Goal: Information Seeking & Learning: Learn about a topic

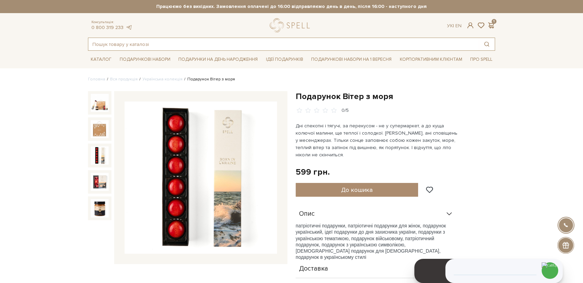
click at [176, 43] on input "text" at bounding box center [283, 44] width 391 height 12
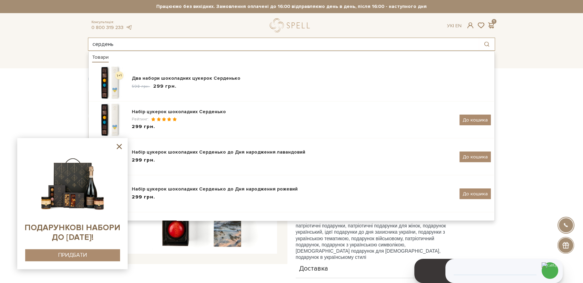
type input "сердень"
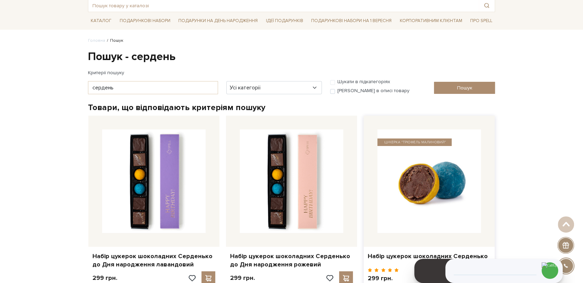
scroll to position [38, 0]
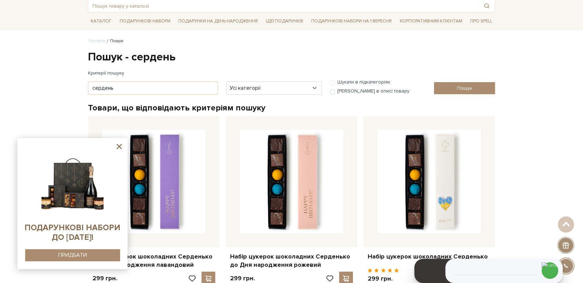
drag, startPoint x: 120, startPoint y: 148, endPoint x: 62, endPoint y: 10, distance: 149.7
click at [119, 147] on icon at bounding box center [119, 146] width 9 height 9
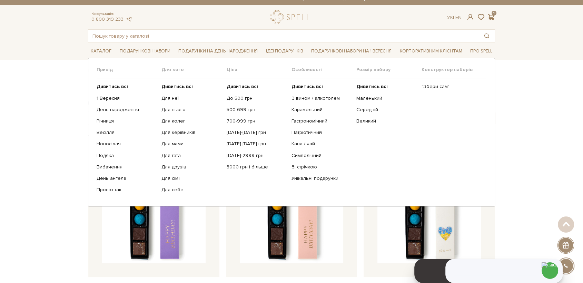
scroll to position [0, 0]
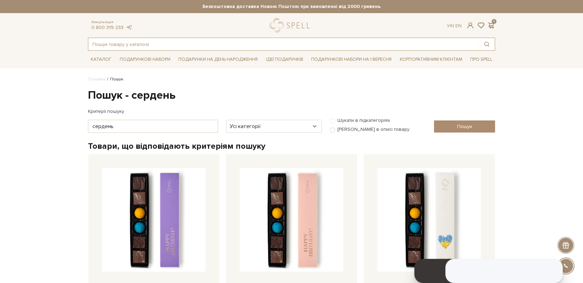
click at [193, 42] on input "text" at bounding box center [283, 44] width 391 height 12
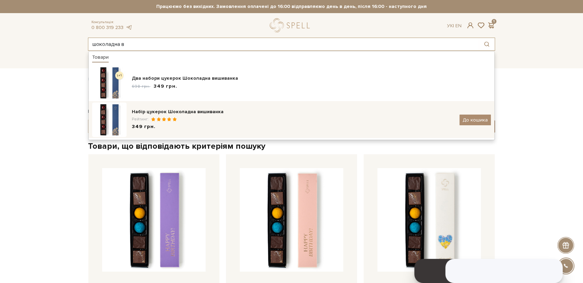
type input "шоколадна в"
click at [207, 119] on div "Рейтинг:" at bounding box center [293, 119] width 323 height 6
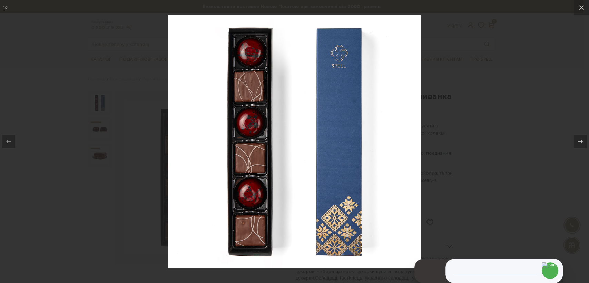
click at [530, 118] on div at bounding box center [294, 141] width 589 height 283
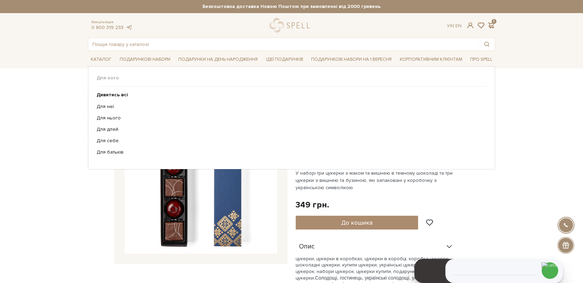
click at [189, 51] on li "Подарунки на День народження Для кого" at bounding box center [218, 59] width 85 height 16
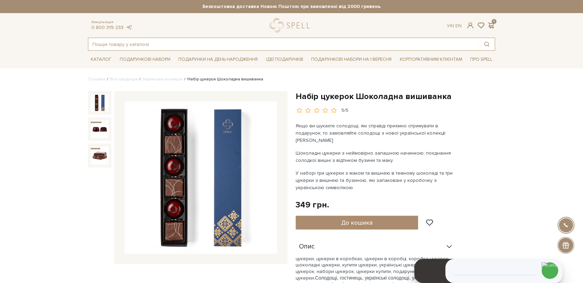
click at [192, 47] on input "text" at bounding box center [283, 44] width 391 height 12
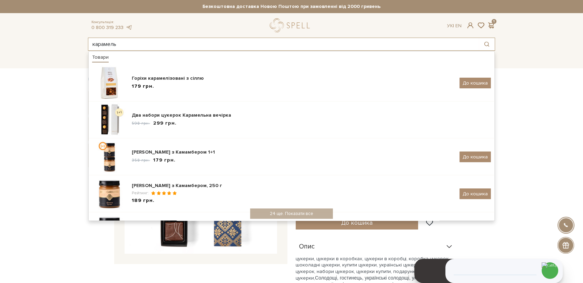
type input "карамель"
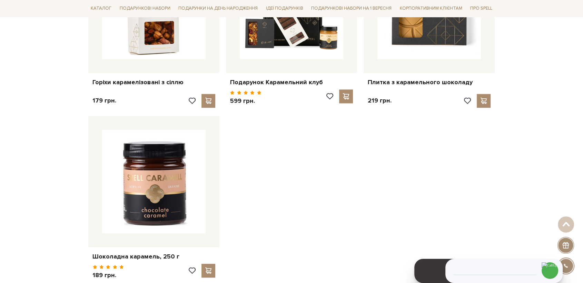
scroll to position [958, 0]
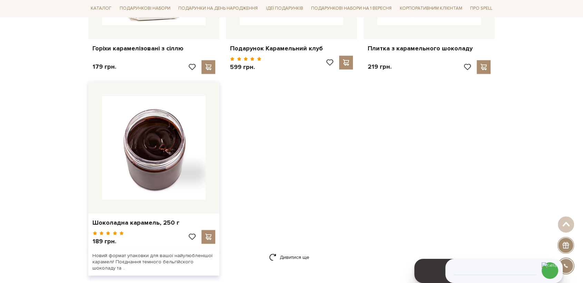
click at [160, 162] on img at bounding box center [153, 147] width 103 height 103
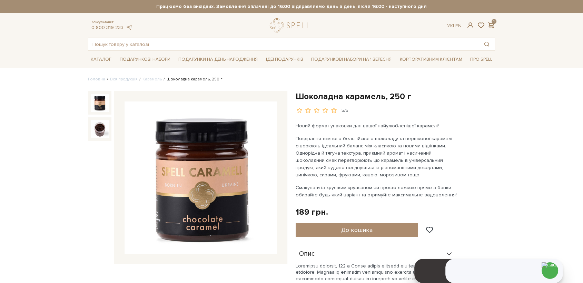
click at [224, 188] on img at bounding box center [201, 177] width 152 height 152
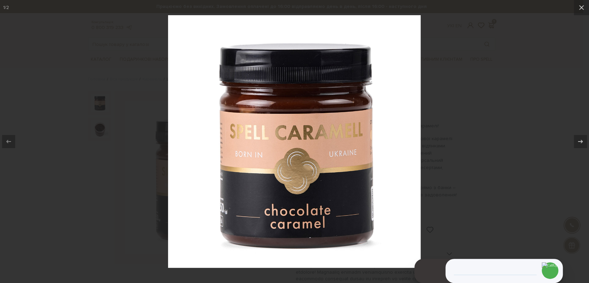
drag, startPoint x: 493, startPoint y: 135, endPoint x: 488, endPoint y: 112, distance: 23.0
click at [493, 134] on div at bounding box center [294, 141] width 589 height 283
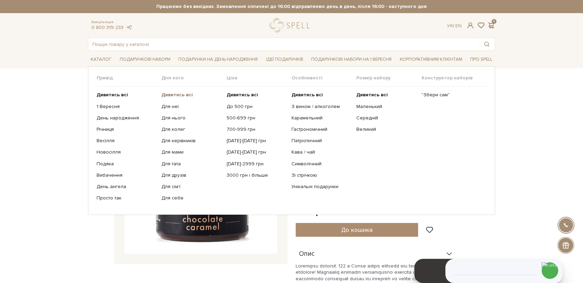
click at [177, 96] on b "Дивитись всі" at bounding box center [176, 95] width 31 height 6
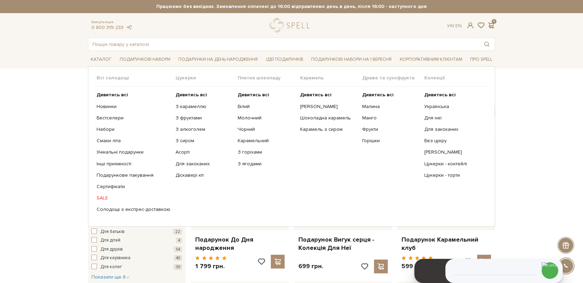
click at [260, 98] on ul "Дивитись всі Білий Молочний Чорний Карамельний З горіхами" at bounding box center [269, 152] width 62 height 131
click at [260, 96] on b "Дивитись всі" at bounding box center [253, 95] width 31 height 6
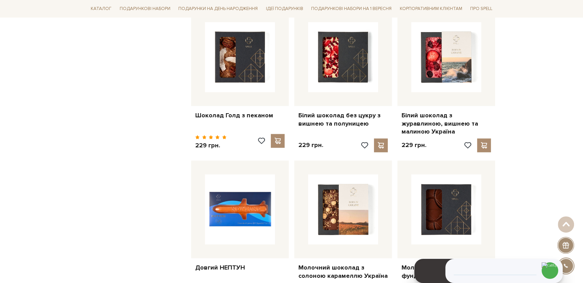
scroll to position [613, 0]
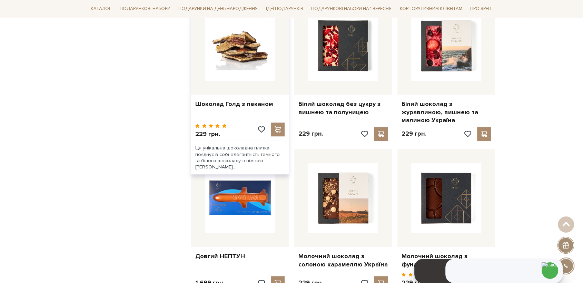
click at [244, 45] on img at bounding box center [240, 46] width 70 height 70
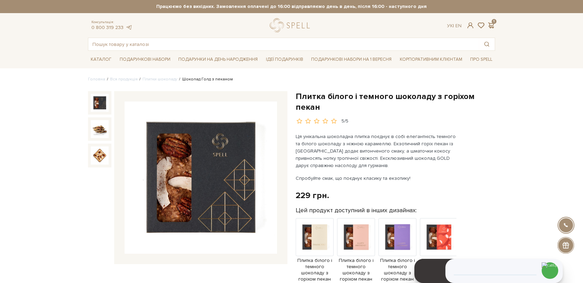
click at [217, 175] on img at bounding box center [201, 177] width 152 height 152
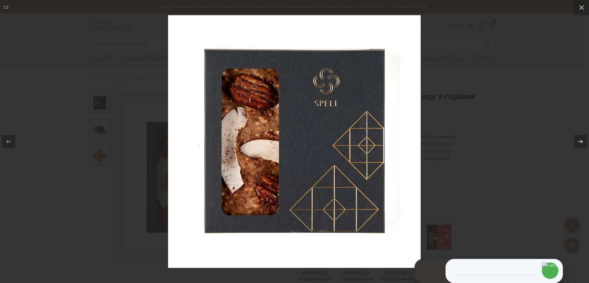
click at [470, 136] on div at bounding box center [294, 141] width 589 height 283
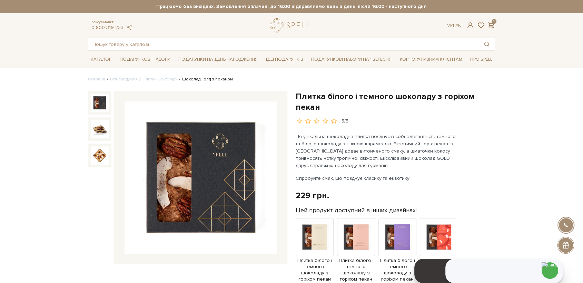
click at [211, 149] on img at bounding box center [201, 177] width 152 height 152
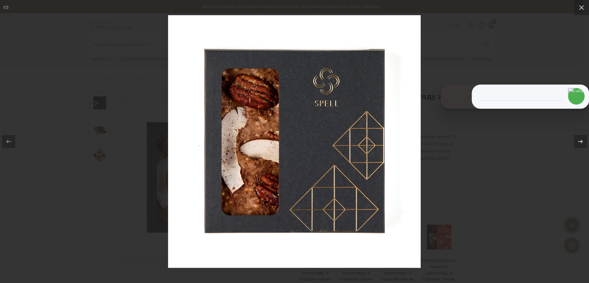
drag, startPoint x: 66, startPoint y: 150, endPoint x: 75, endPoint y: 46, distance: 104.9
click at [69, 139] on div at bounding box center [294, 141] width 589 height 283
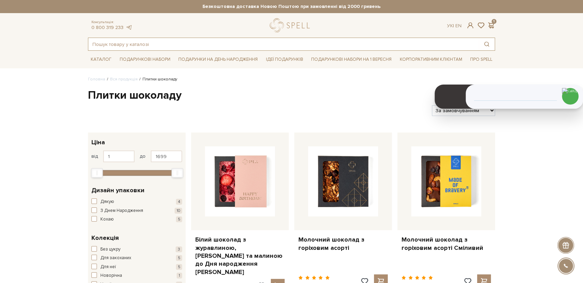
click at [241, 44] on input "text" at bounding box center [283, 44] width 391 height 12
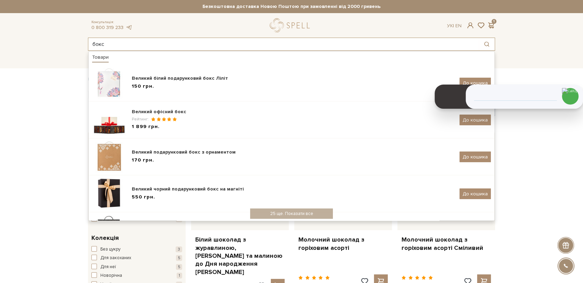
type input "бокс"
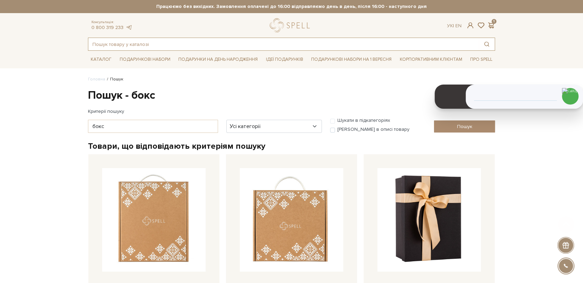
click at [141, 42] on input "text" at bounding box center [283, 44] width 391 height 12
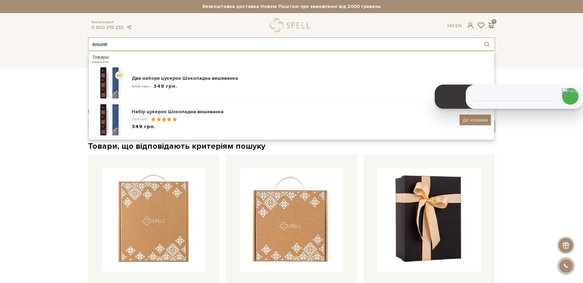
type input "вишив"
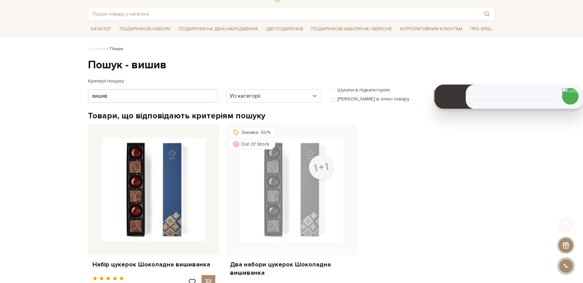
scroll to position [115, 0]
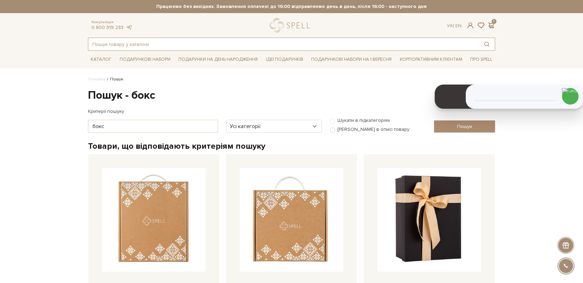
click at [142, 47] on input "text" at bounding box center [283, 44] width 391 height 12
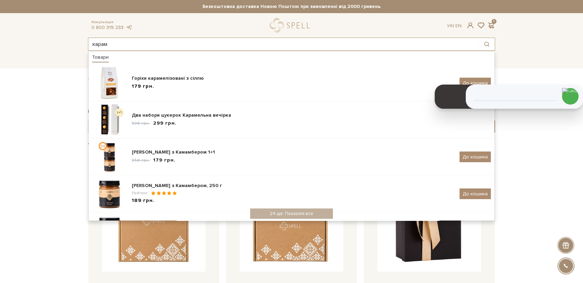
type input "карам"
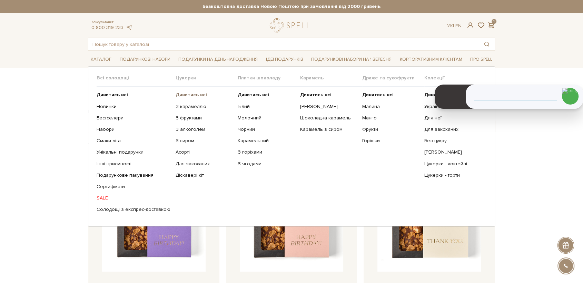
click at [186, 94] on b "Дивитись всі" at bounding box center [191, 95] width 31 height 6
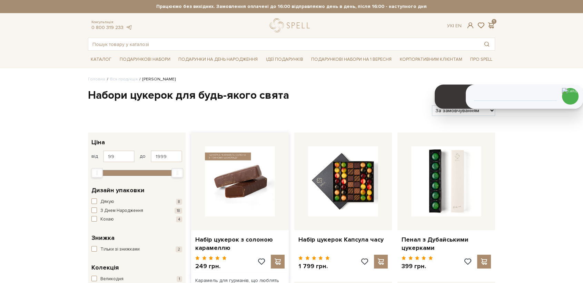
click at [234, 190] on img at bounding box center [240, 181] width 70 height 70
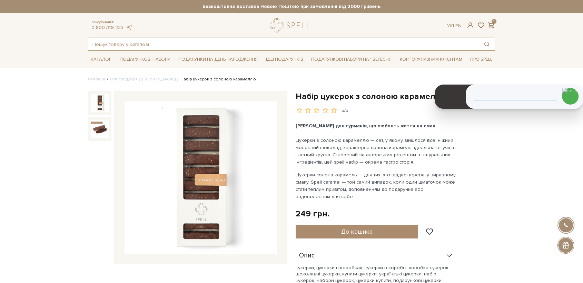
click at [181, 43] on input "text" at bounding box center [283, 44] width 391 height 12
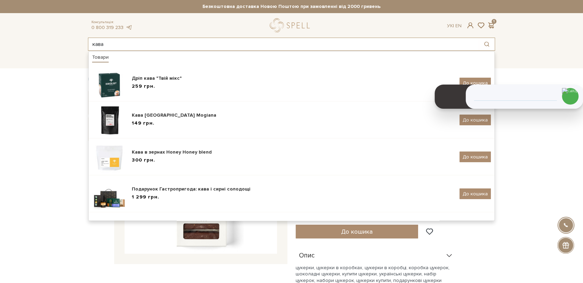
type input "кава"
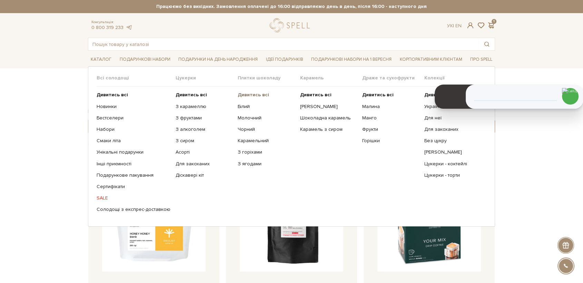
click at [249, 93] on b "Дивитись всі" at bounding box center [253, 95] width 31 height 6
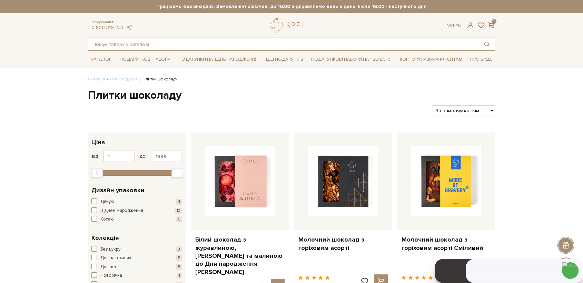
click at [155, 42] on input "text" at bounding box center [283, 44] width 391 height 12
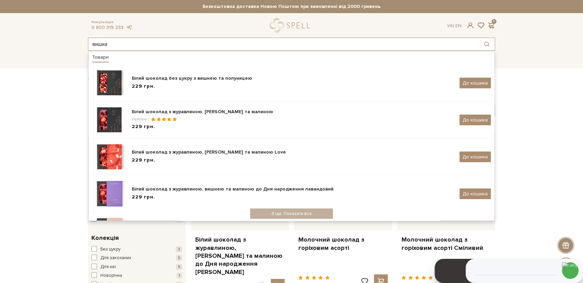
type input "вишиа"
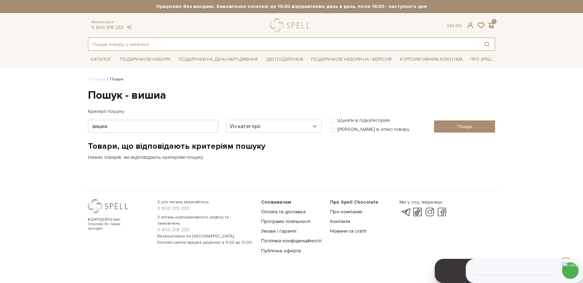
click at [148, 41] on input "text" at bounding box center [283, 44] width 391 height 12
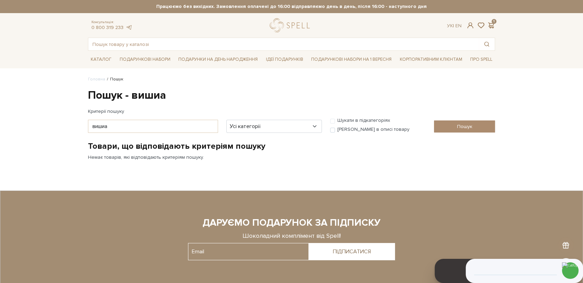
type input "а"
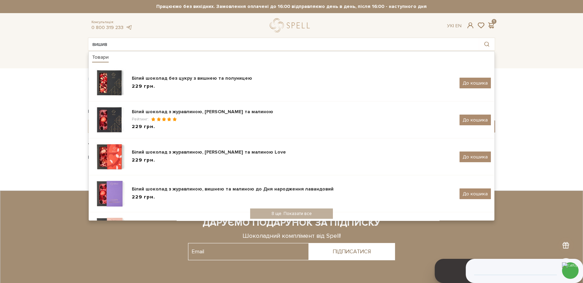
type input "вишив"
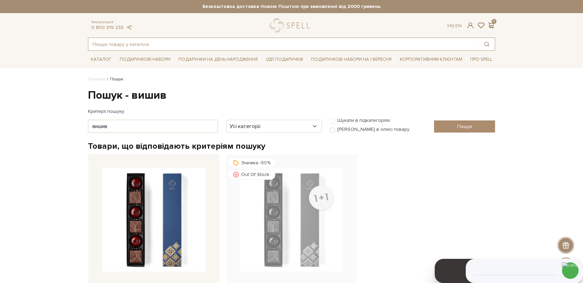
click at [133, 43] on input "text" at bounding box center [283, 44] width 391 height 12
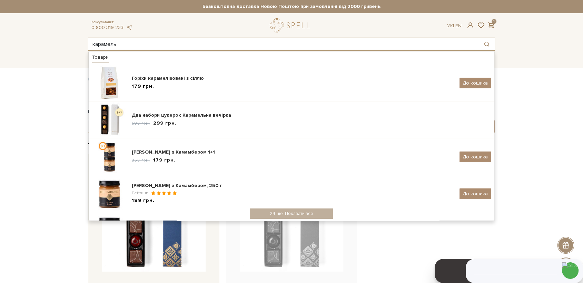
type input "карамель"
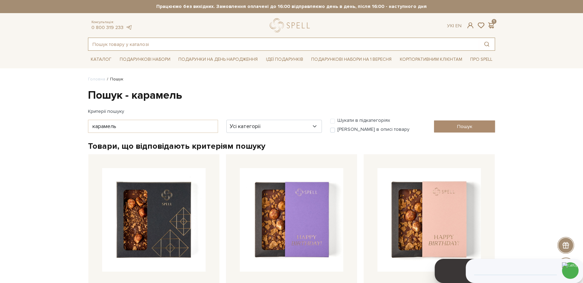
click at [165, 45] on input "text" at bounding box center [283, 44] width 391 height 12
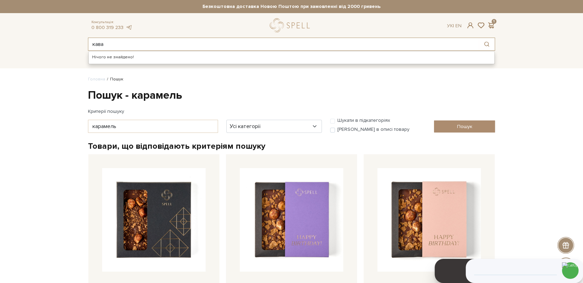
type input "кава"
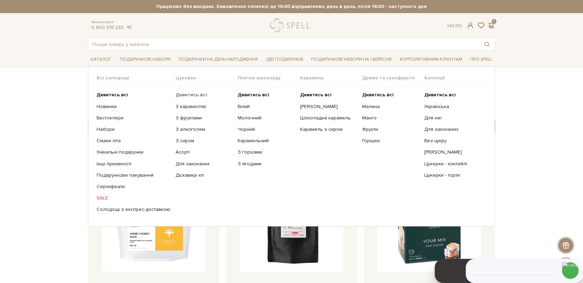
click at [182, 94] on b "Дивитись всі" at bounding box center [191, 95] width 31 height 6
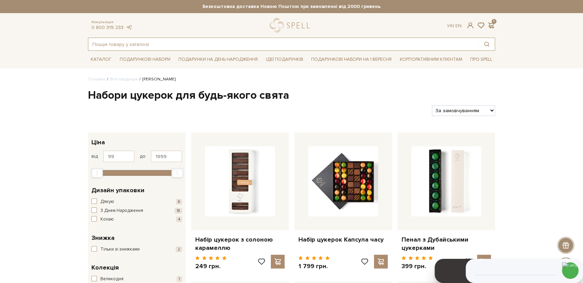
click at [193, 45] on input "text" at bounding box center [283, 44] width 391 height 12
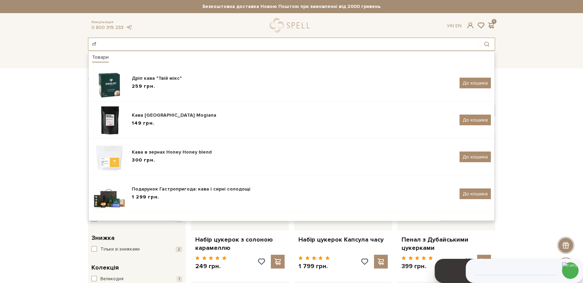
type input "r"
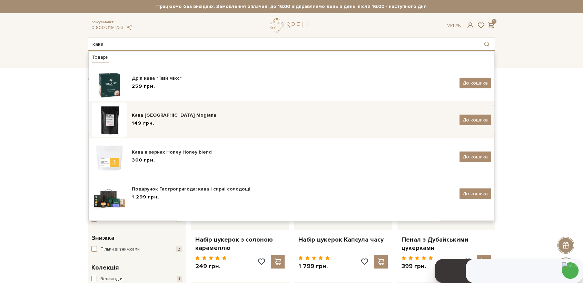
type input "кава"
click at [200, 115] on div "Кава Brazil Mogiana" at bounding box center [293, 115] width 323 height 7
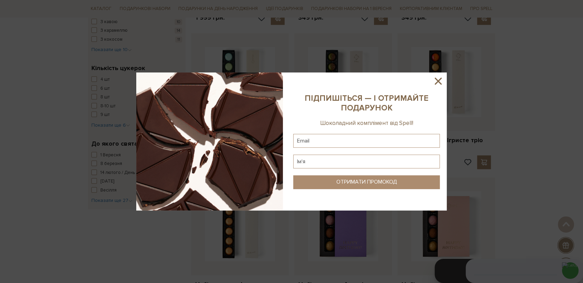
click at [437, 81] on icon at bounding box center [438, 81] width 7 height 7
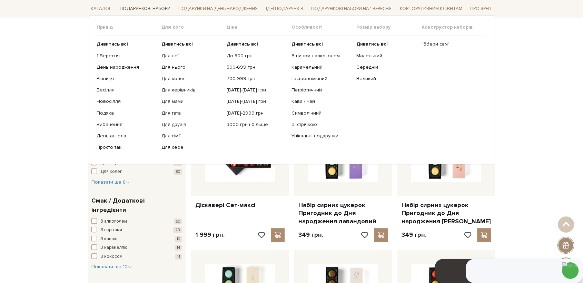
scroll to position [230, 0]
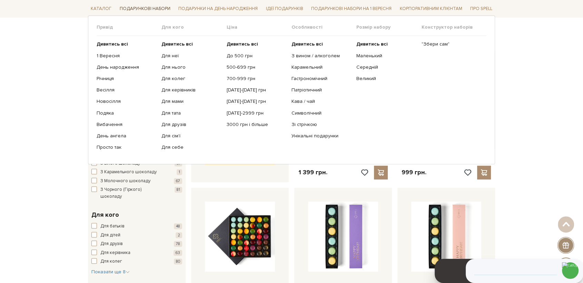
click at [141, 7] on link "Подарункові набори" at bounding box center [145, 8] width 56 height 11
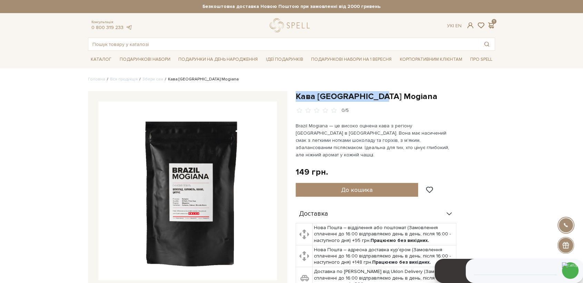
drag, startPoint x: 356, startPoint y: 98, endPoint x: 294, endPoint y: 98, distance: 61.7
click at [297, 97] on h1 "Кава [GEOGRAPHIC_DATA] Mogiana" at bounding box center [395, 96] width 199 height 11
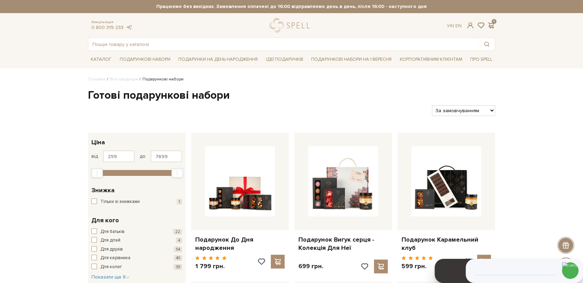
click at [471, 111] on select "За замовчуванням За Ціною (зростання) За Ціною (зменшення) Новинки За популярні…" at bounding box center [463, 110] width 63 height 11
select select "https://spellchocolate.com/our-productions/podarunkovi-box/?sort=p.price&order=…"
click at [432, 105] on select "За замовчуванням За Ціною (зростання) За Ціною (зменшення) Новинки За популярні…" at bounding box center [463, 110] width 63 height 11
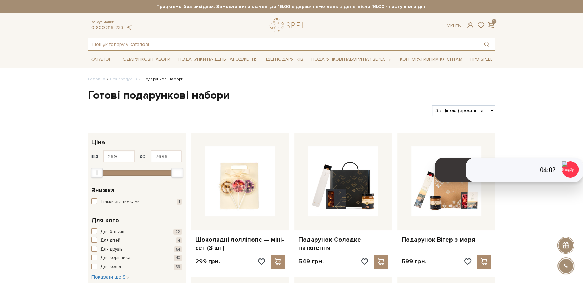
drag, startPoint x: 152, startPoint y: 46, endPoint x: 152, endPoint y: 49, distance: 3.8
click at [152, 46] on input "text" at bounding box center [283, 44] width 391 height 12
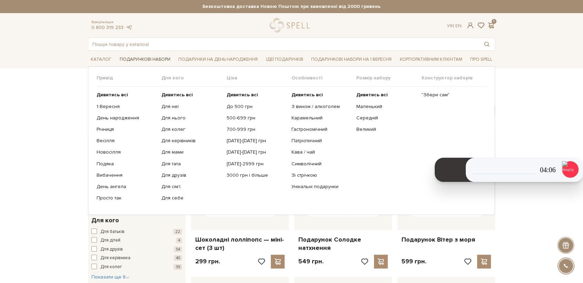
click at [145, 59] on link "Подарункові набори" at bounding box center [145, 59] width 56 height 11
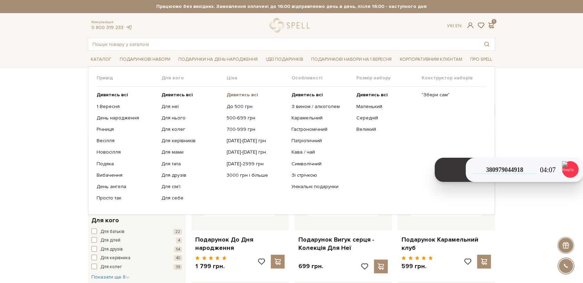
click at [240, 95] on b "Дивитись всі" at bounding box center [242, 95] width 31 height 6
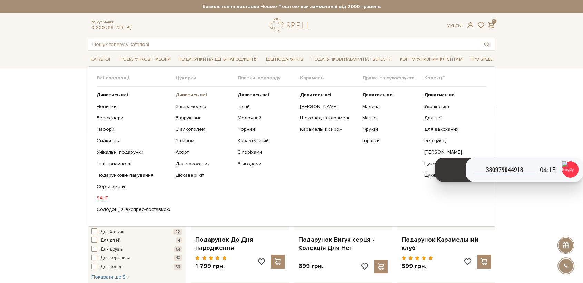
click at [195, 95] on b "Дивитись всі" at bounding box center [191, 95] width 31 height 6
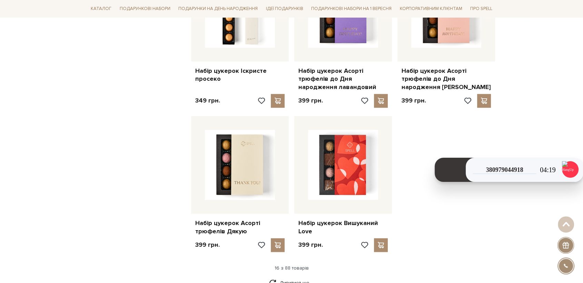
scroll to position [920, 0]
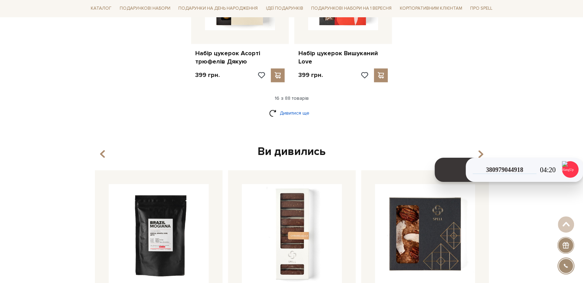
click at [288, 112] on link "Дивитися ще" at bounding box center [291, 113] width 45 height 12
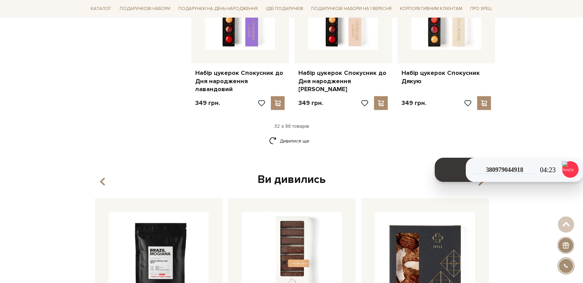
scroll to position [1686, 0]
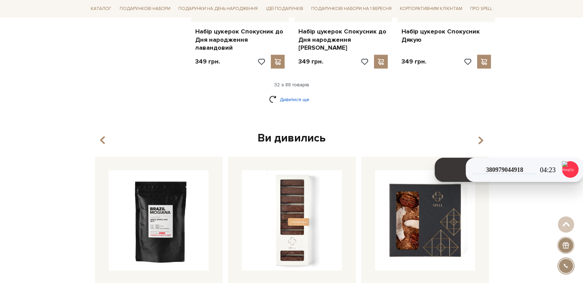
click at [281, 93] on link "Дивитися ще" at bounding box center [291, 99] width 45 height 12
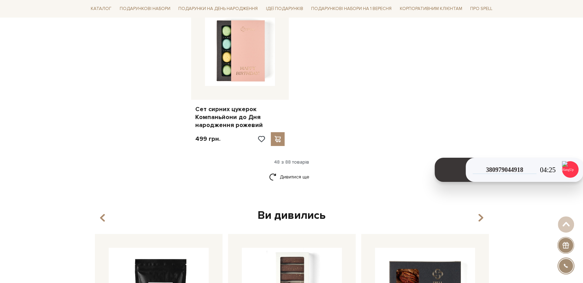
scroll to position [2530, 0]
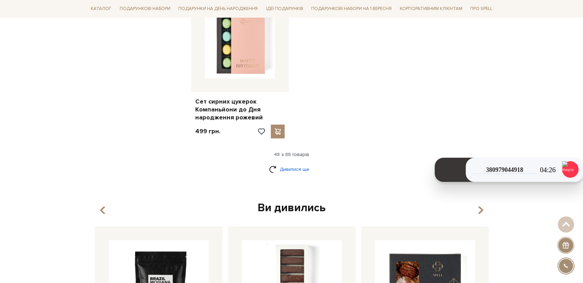
click at [302, 163] on link "Дивитися ще" at bounding box center [291, 169] width 45 height 12
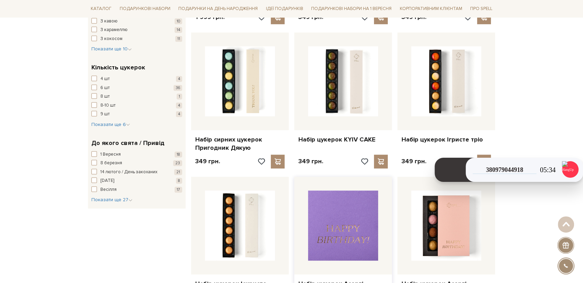
scroll to position [589, 0]
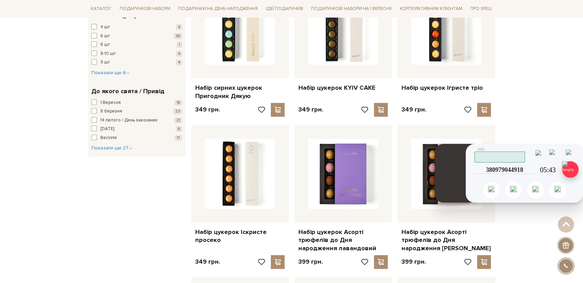
click at [572, 169] on img at bounding box center [570, 169] width 17 height 17
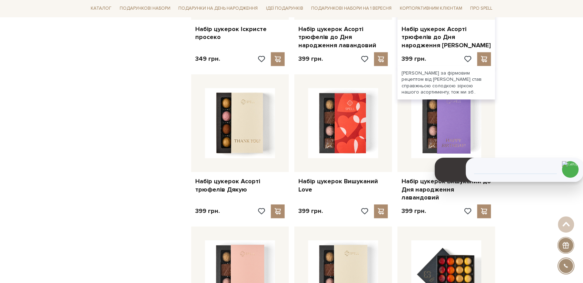
scroll to position [819, 0]
